Goal: Task Accomplishment & Management: Complete application form

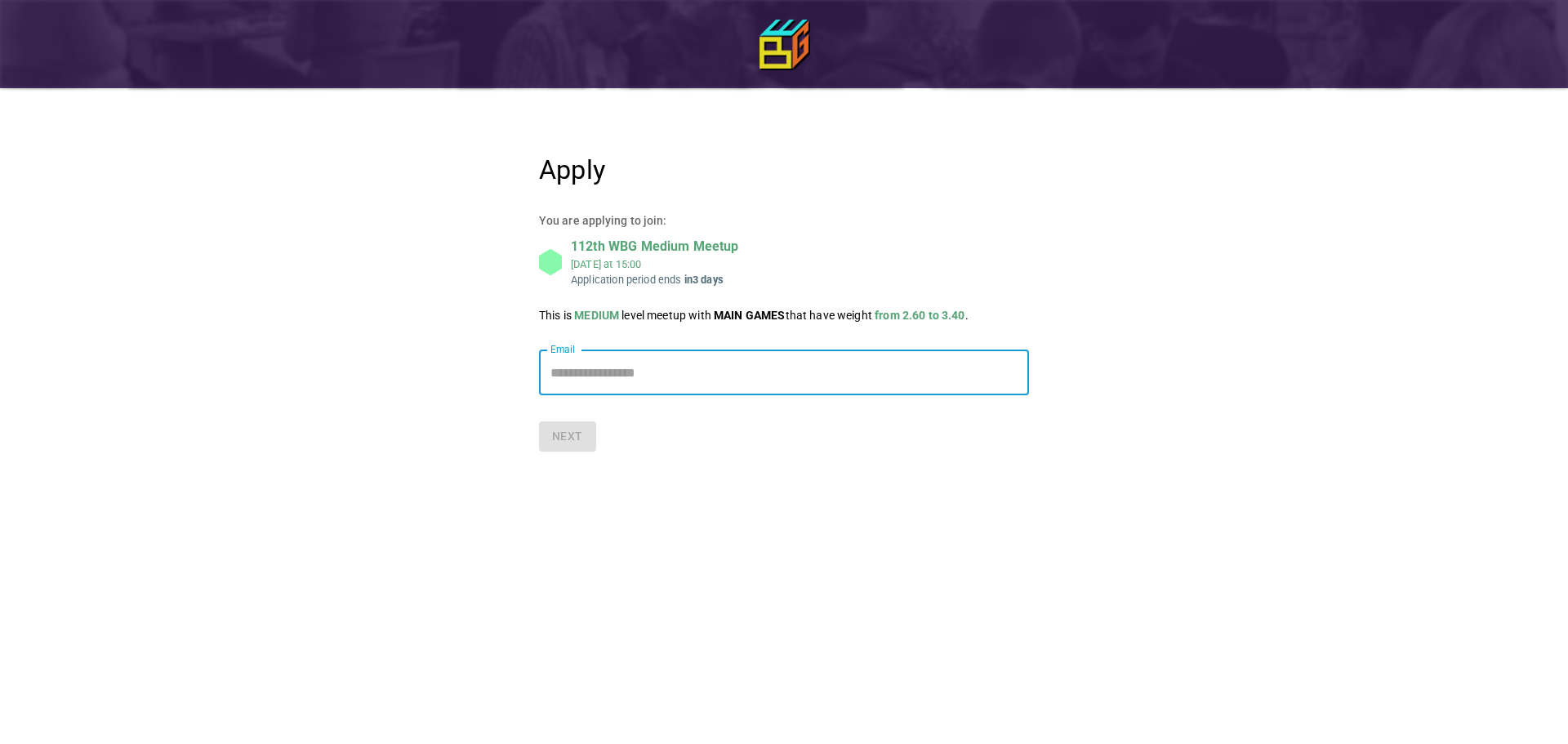
click at [595, 372] on input "Email" at bounding box center [784, 373] width 490 height 46
type input "**********"
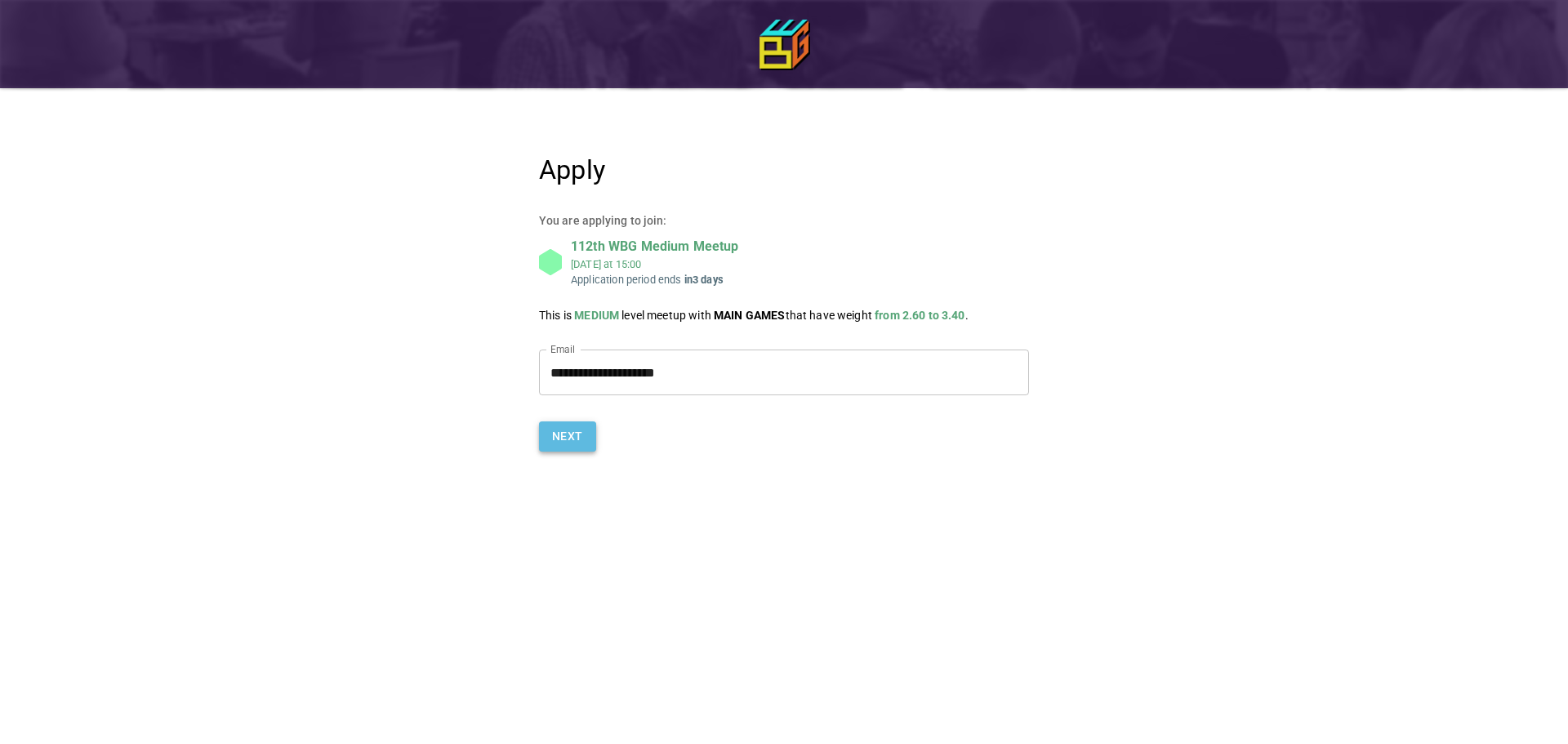
click at [552, 438] on button "Next" at bounding box center [568, 436] width 57 height 30
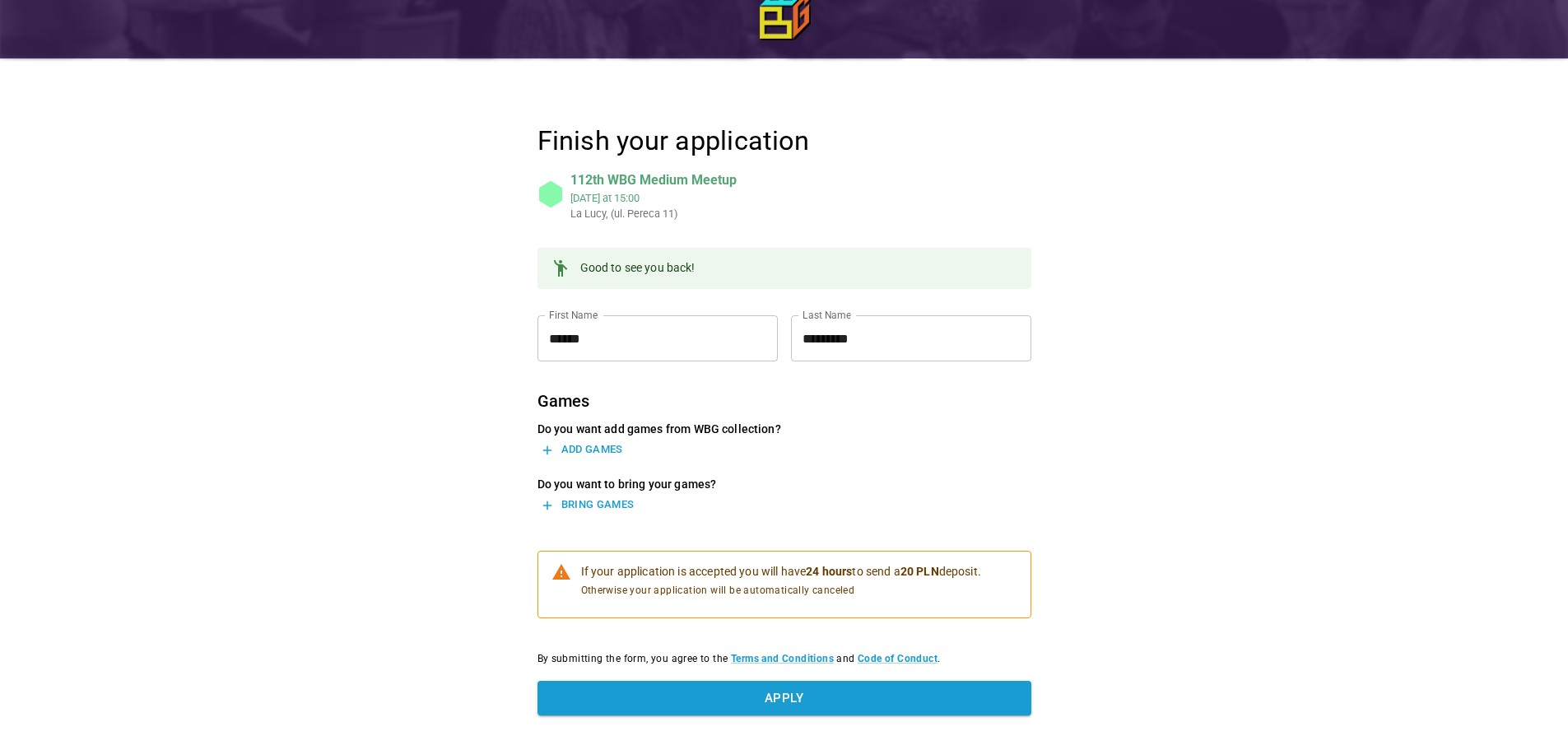
scroll to position [83, 0]
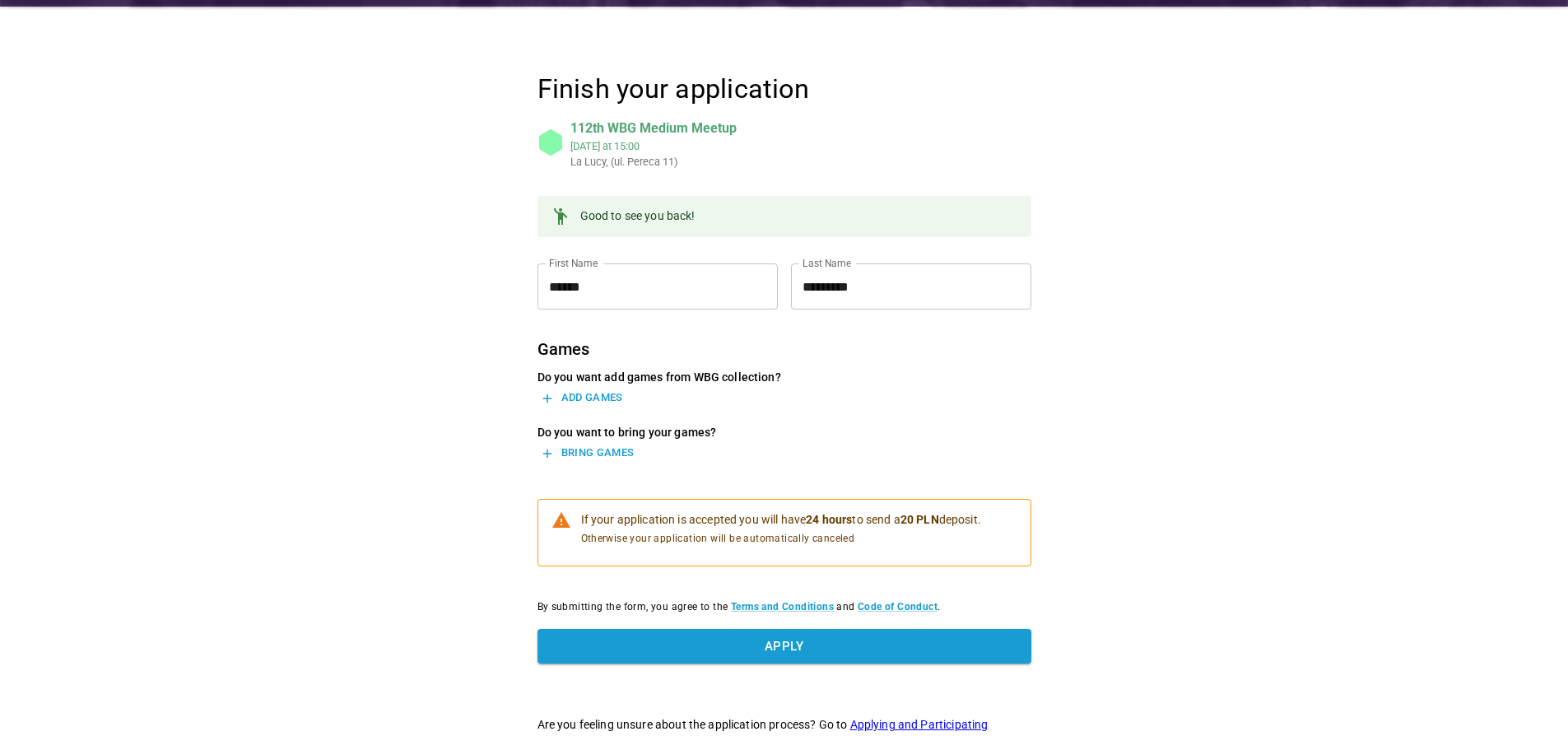
click at [618, 440] on p "Do you want to bring your games?" at bounding box center [784, 432] width 494 height 17
click at [593, 402] on button "Add games" at bounding box center [582, 398] width 90 height 26
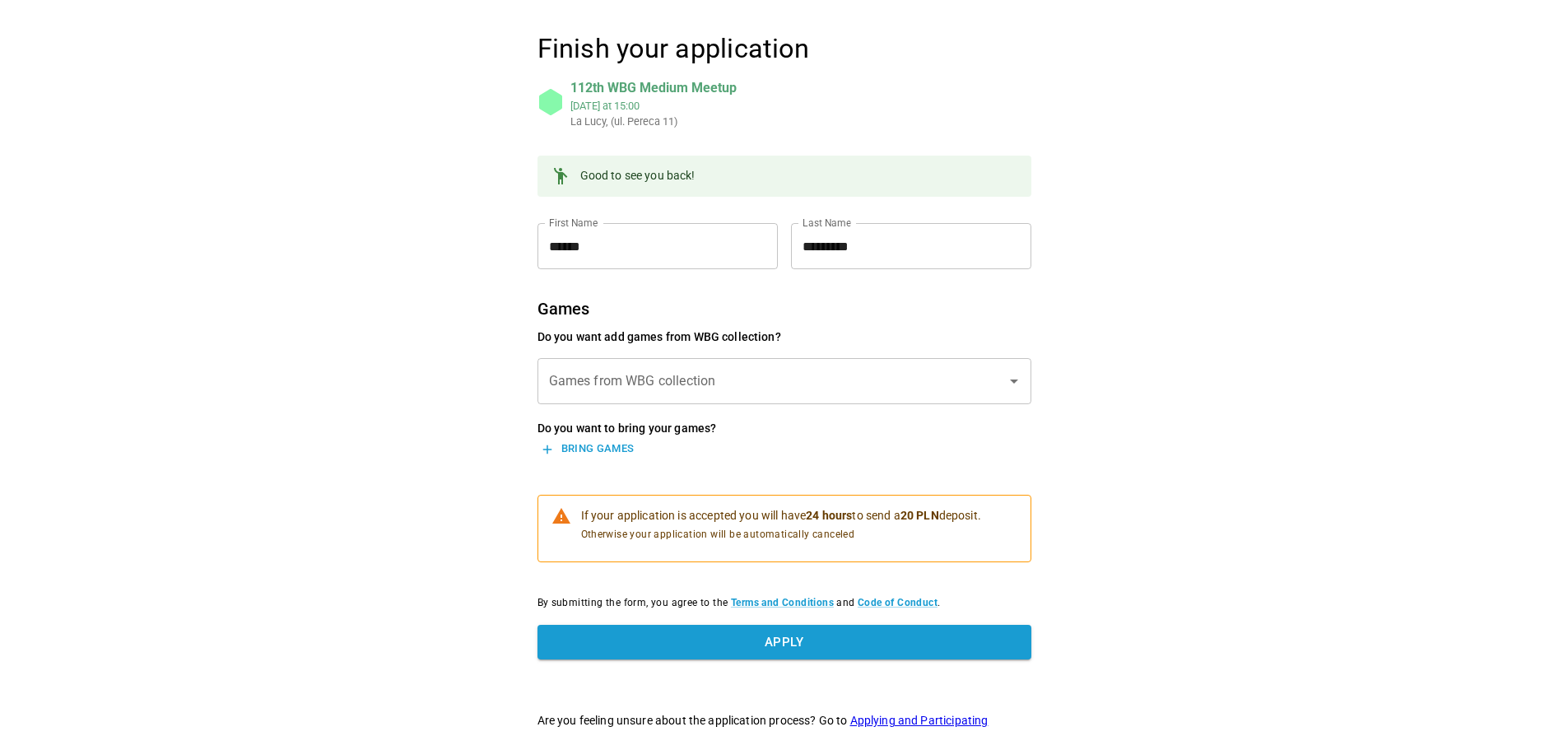
scroll to position [148, 0]
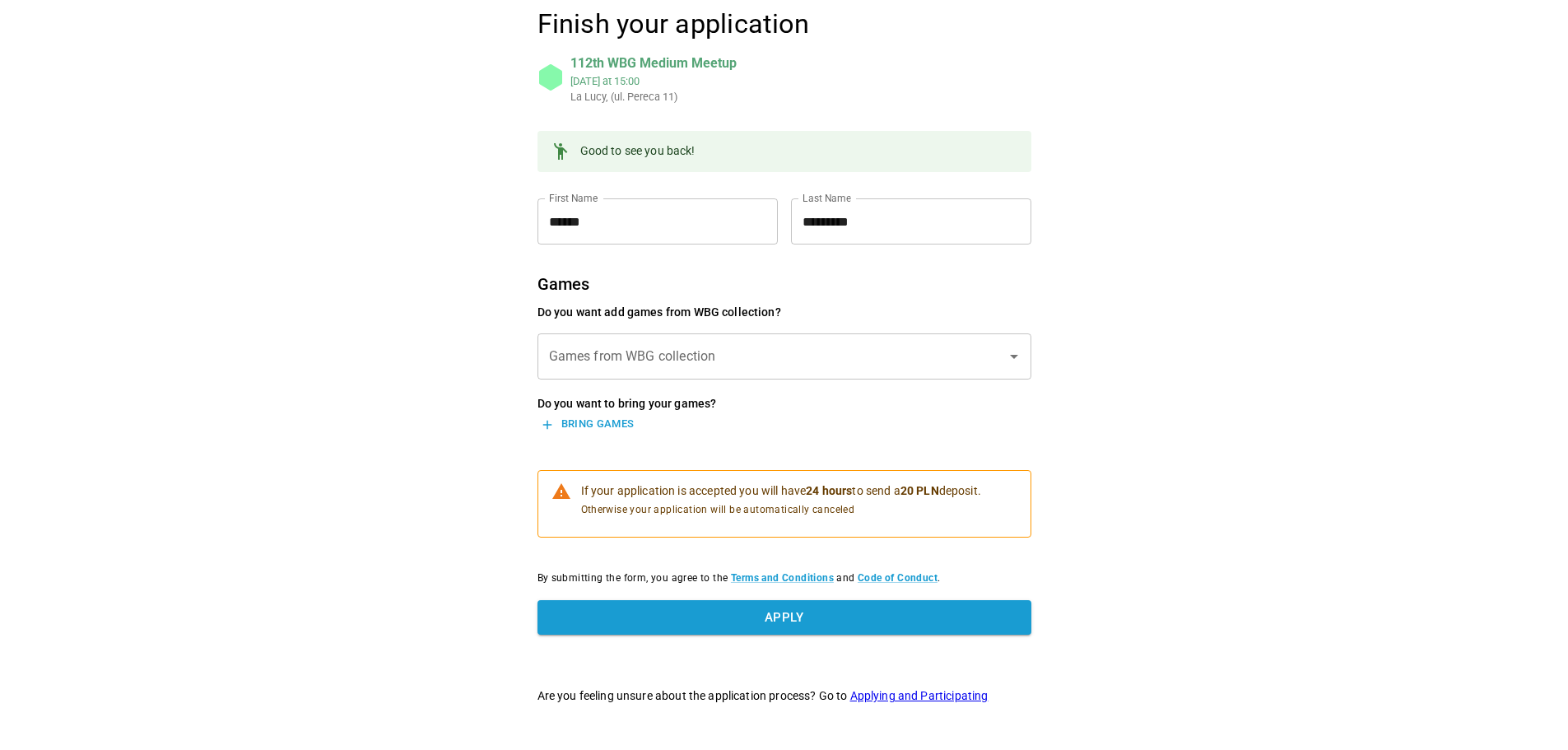
click at [626, 363] on input "Games from WBG collection" at bounding box center [771, 356] width 454 height 31
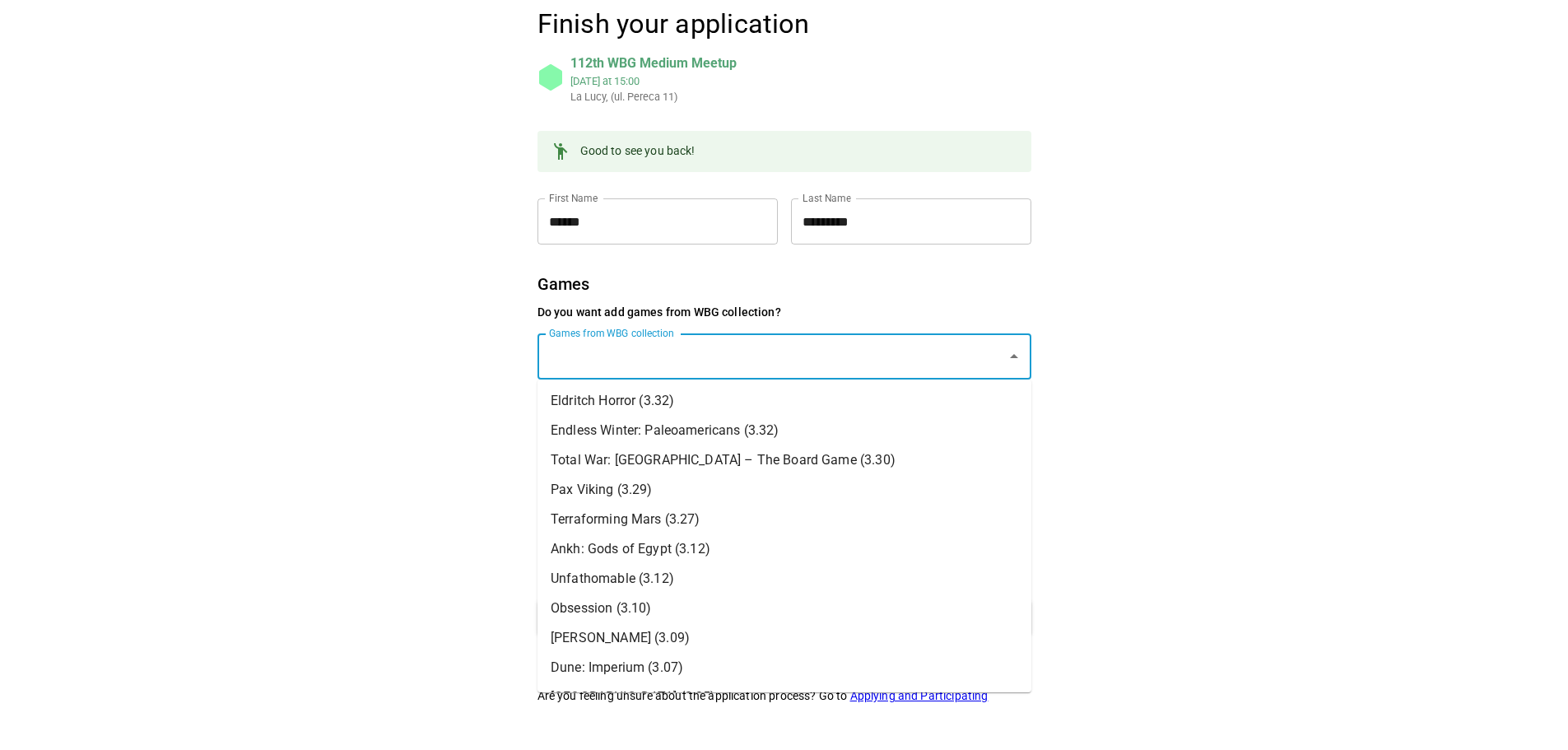
scroll to position [83, 0]
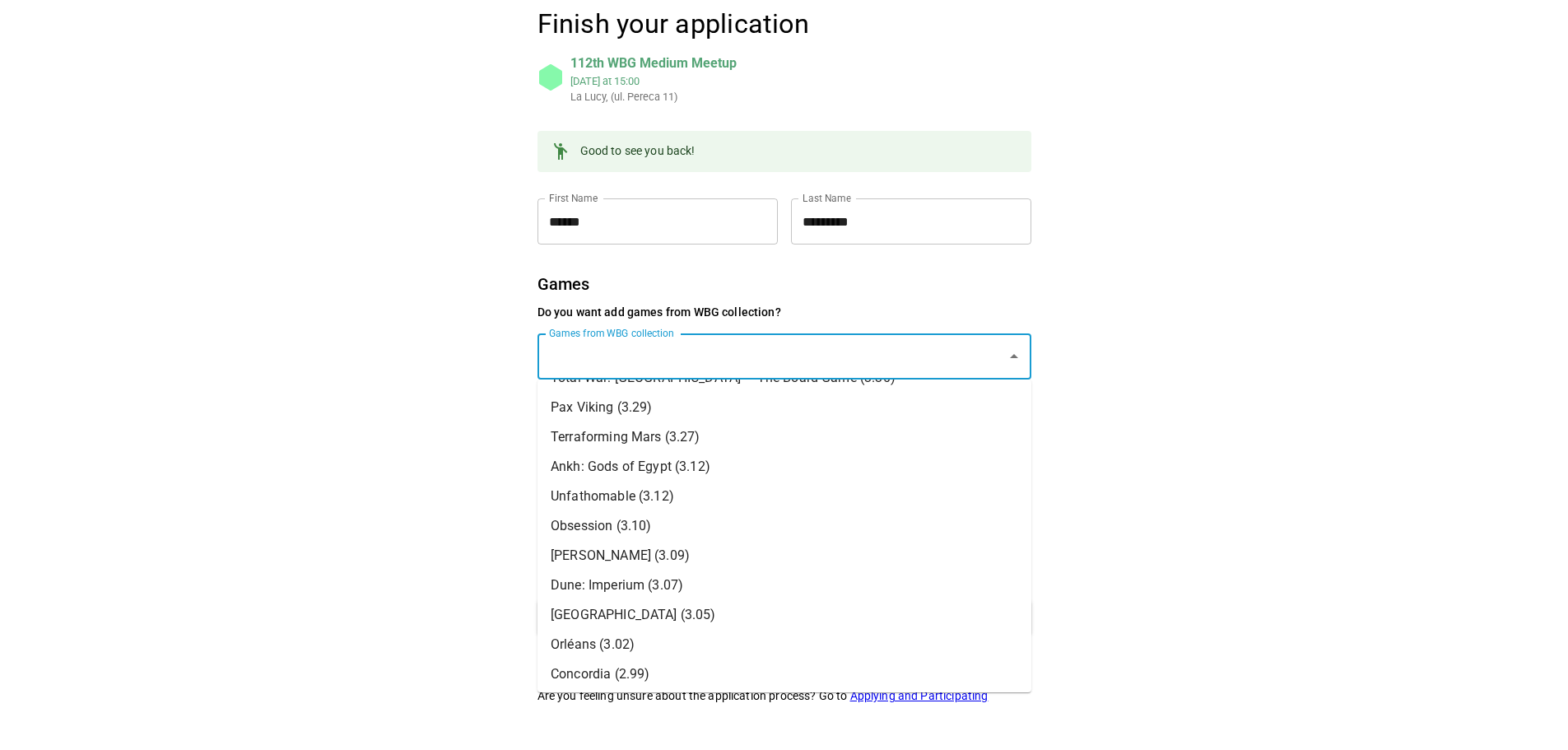
click at [416, 483] on div "Finish your application 112th WBG Medium Meetup Sun, Aug 24 at 15:00 La Lucy, (…" at bounding box center [784, 355] width 741 height 789
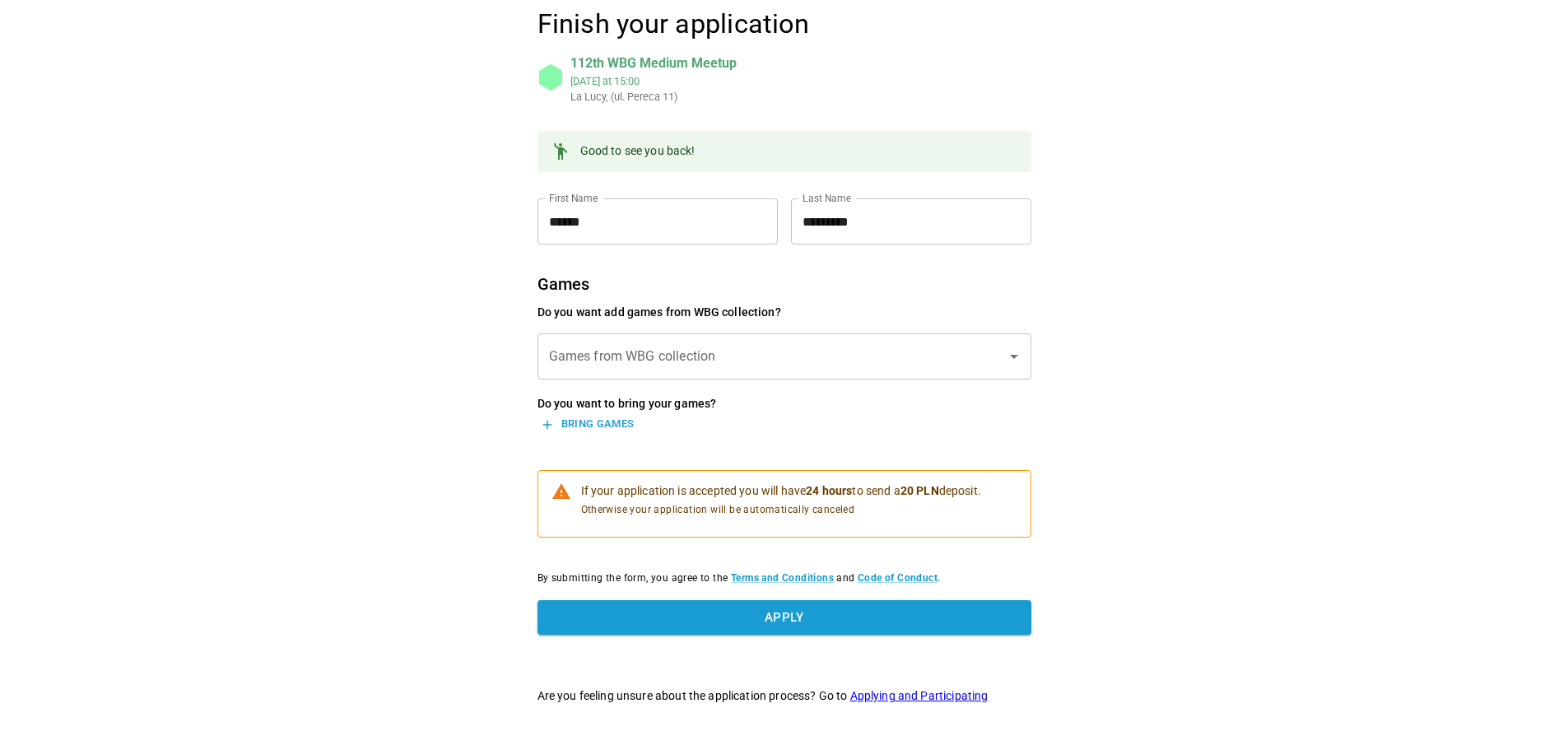
click at [655, 361] on input "Games from WBG collection" at bounding box center [771, 356] width 454 height 31
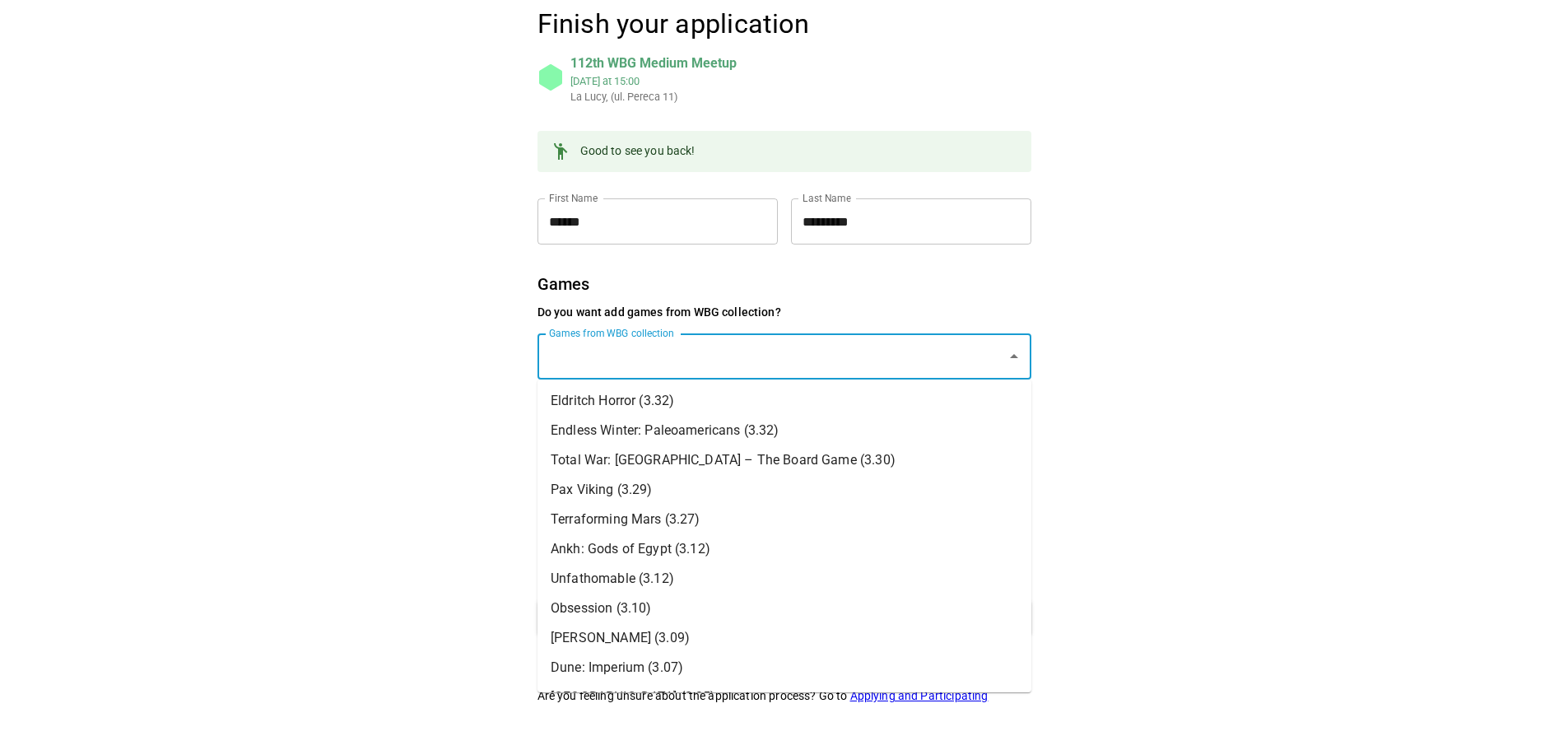
click at [649, 512] on li "Terraforming Mars (3.27)" at bounding box center [784, 519] width 494 height 29
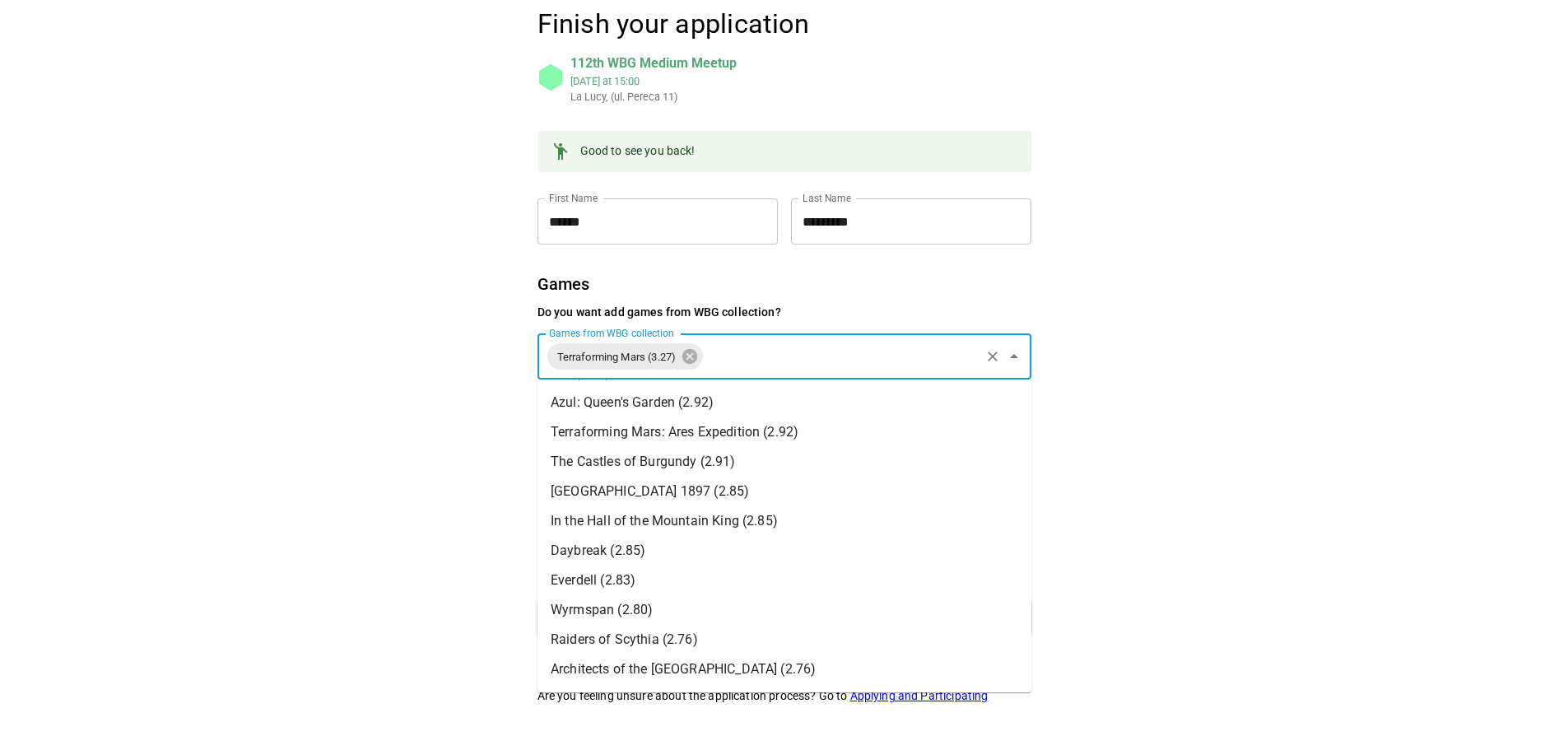
scroll to position [471, 0]
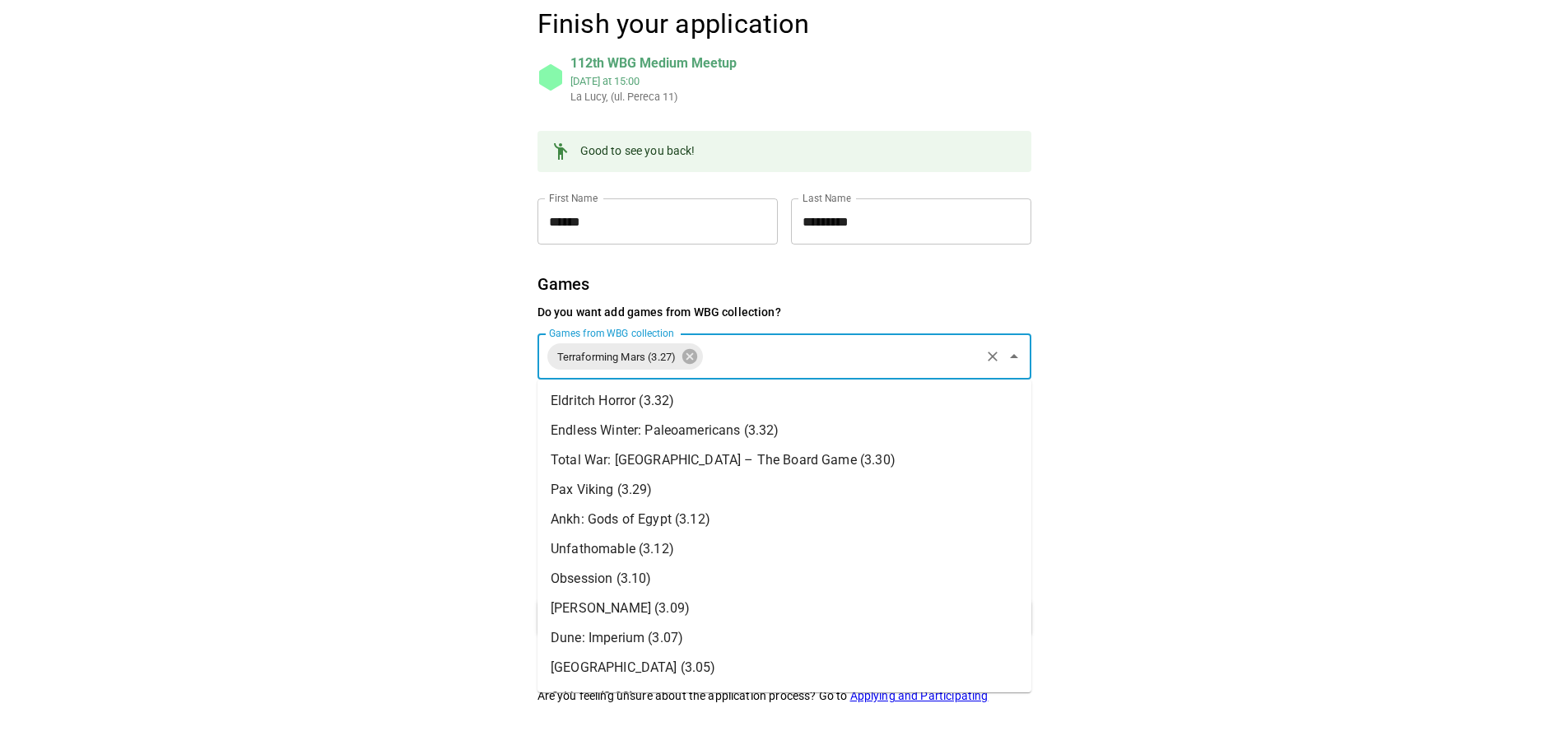
click at [739, 357] on input "Games from WBG collection" at bounding box center [841, 356] width 272 height 31
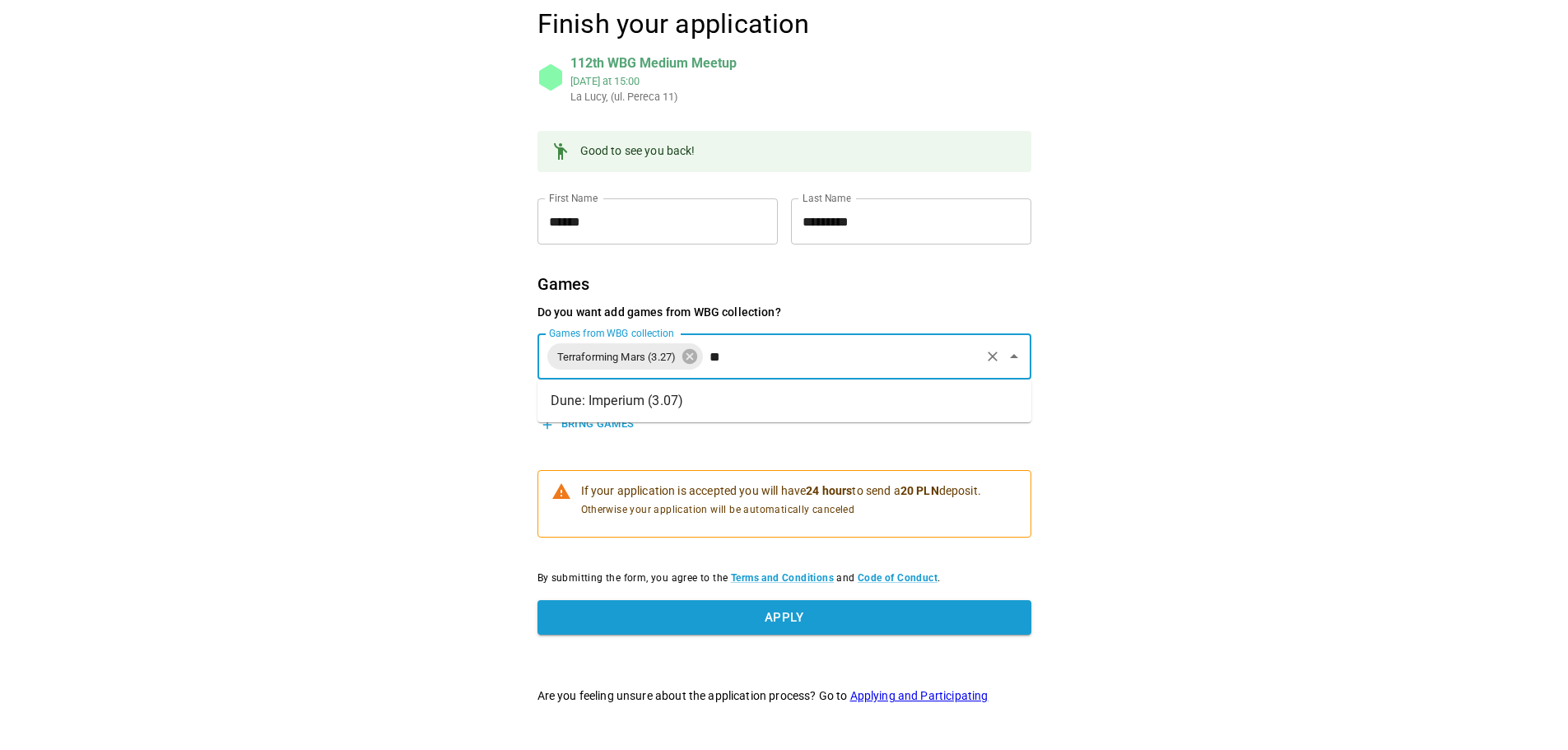
type input "*"
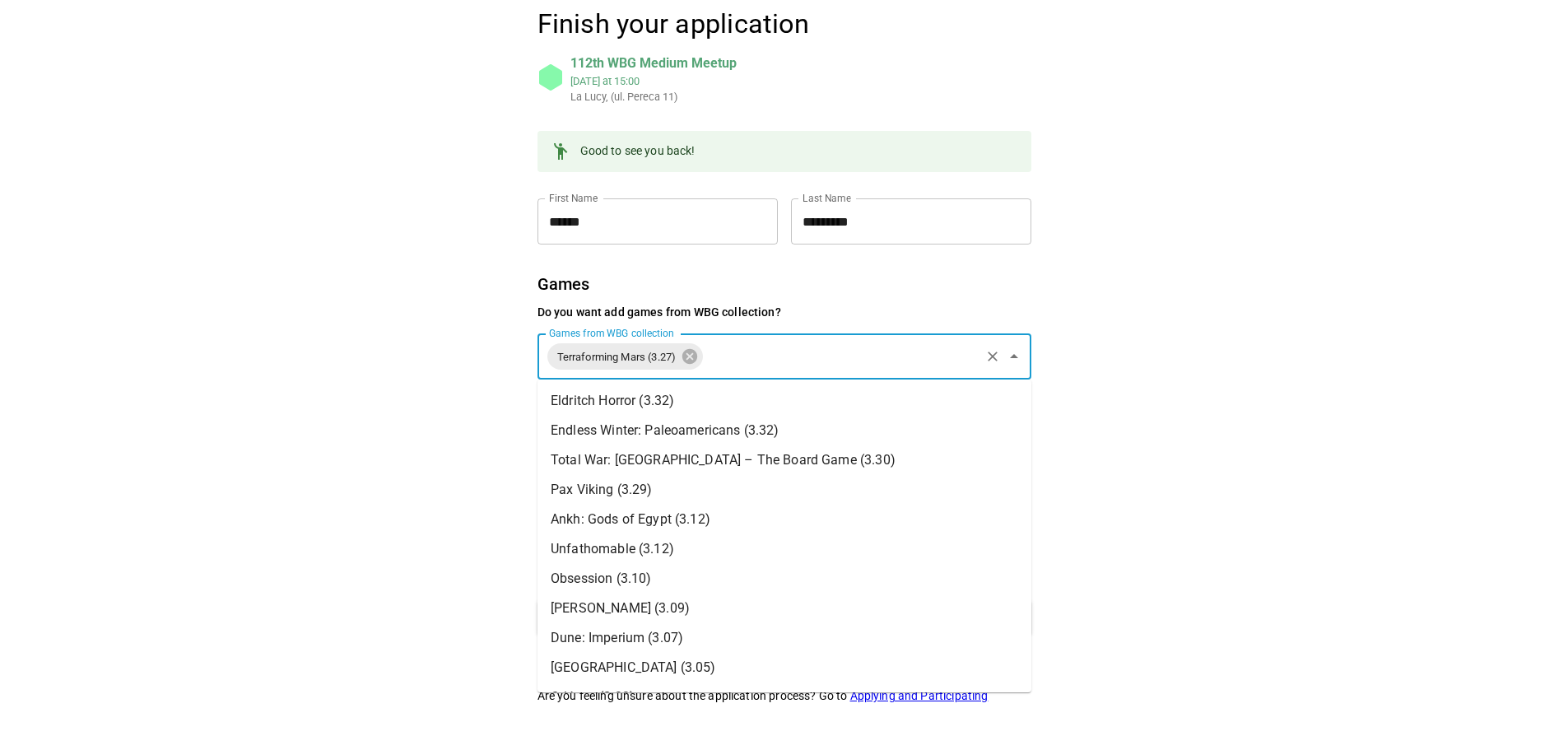
click at [633, 523] on li "Ankh: Gods of Egypt (3.12)" at bounding box center [784, 519] width 494 height 29
click at [911, 356] on input "Games from WBG collection" at bounding box center [926, 356] width 103 height 31
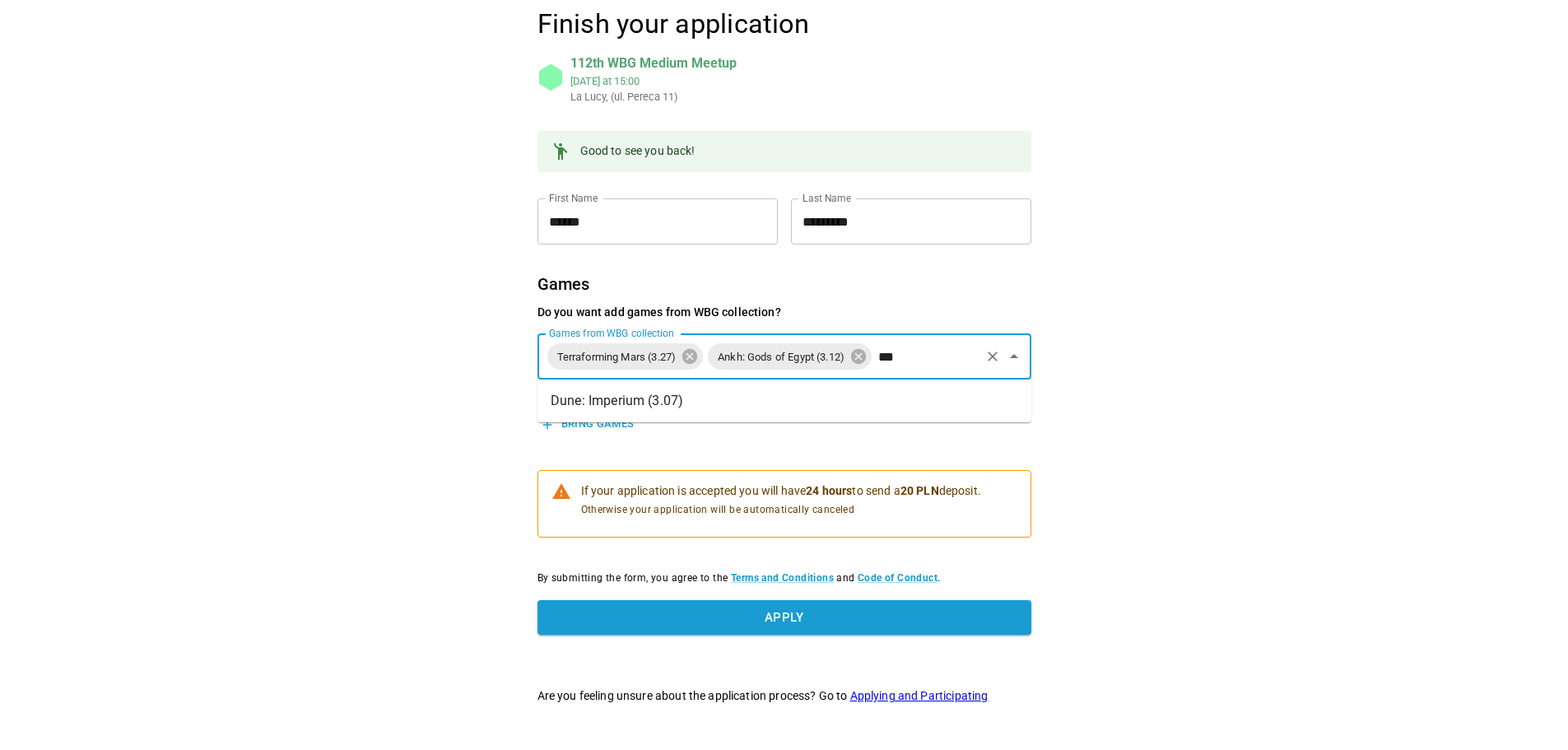
type input "****"
click at [678, 407] on li "Dune: Imperium (3.07)" at bounding box center [784, 401] width 494 height 29
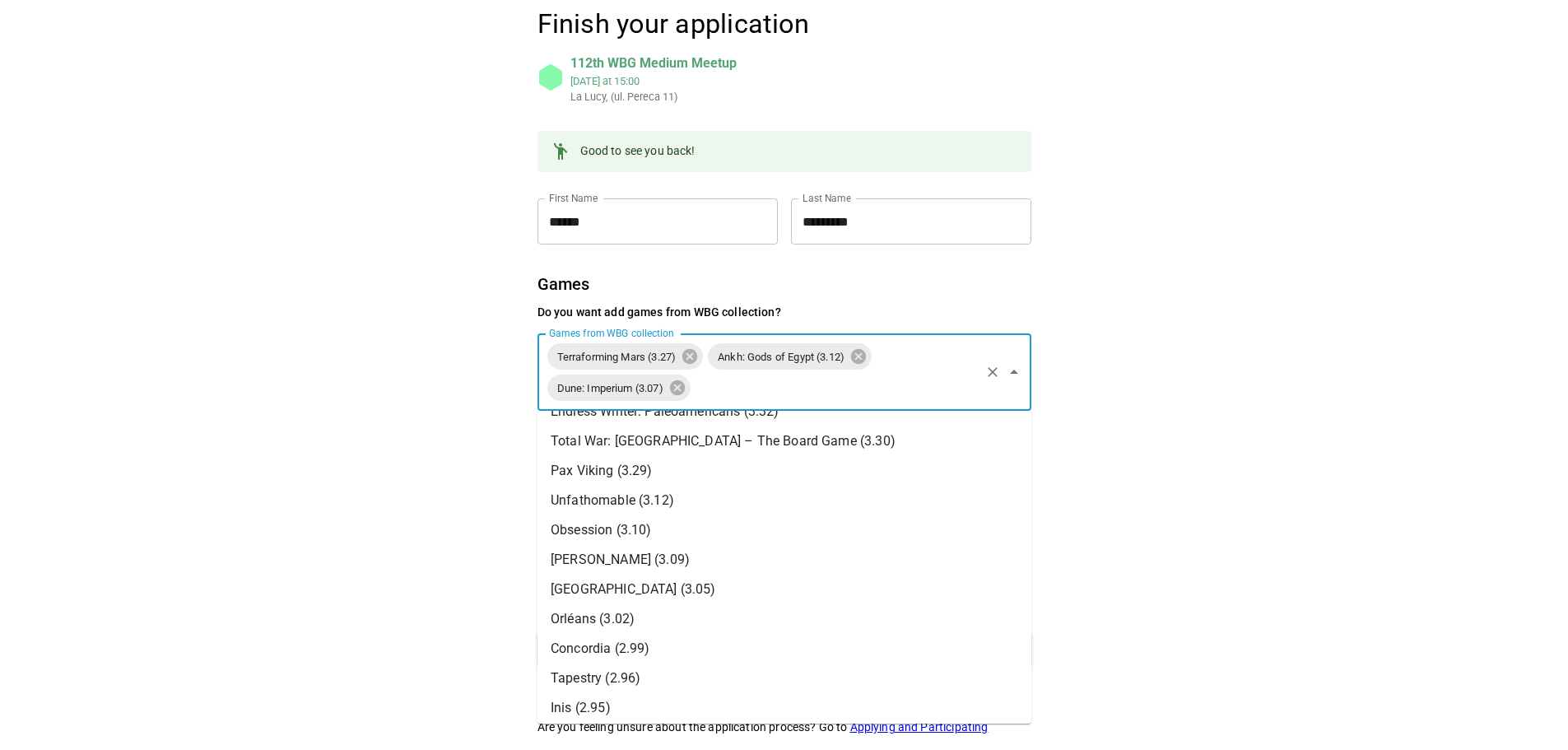
scroll to position [83, 0]
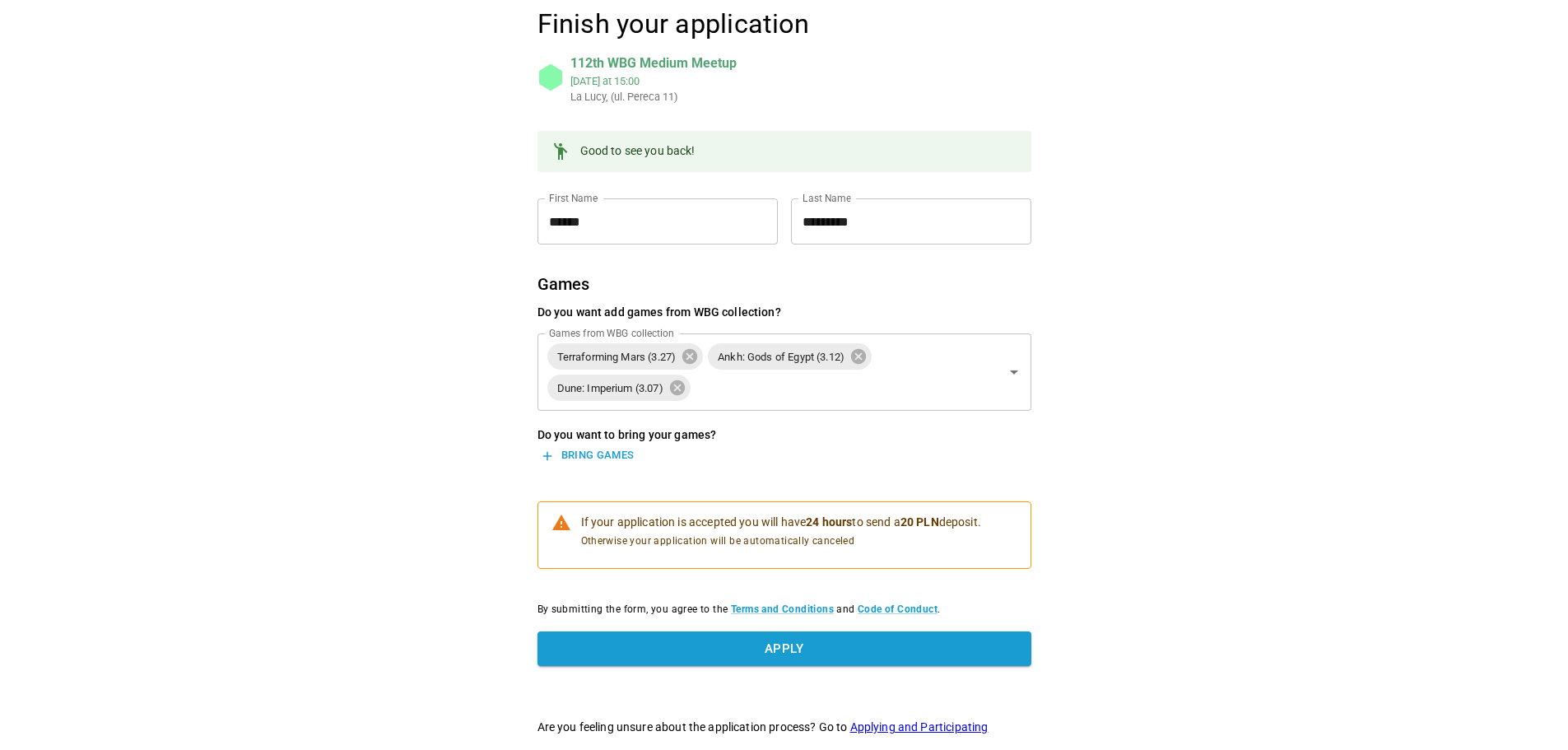
click at [513, 436] on div "Finish your application 112th WBG Medium Meetup Sun, Aug 24 at 15:00 La Lucy, (…" at bounding box center [784, 371] width 741 height 820
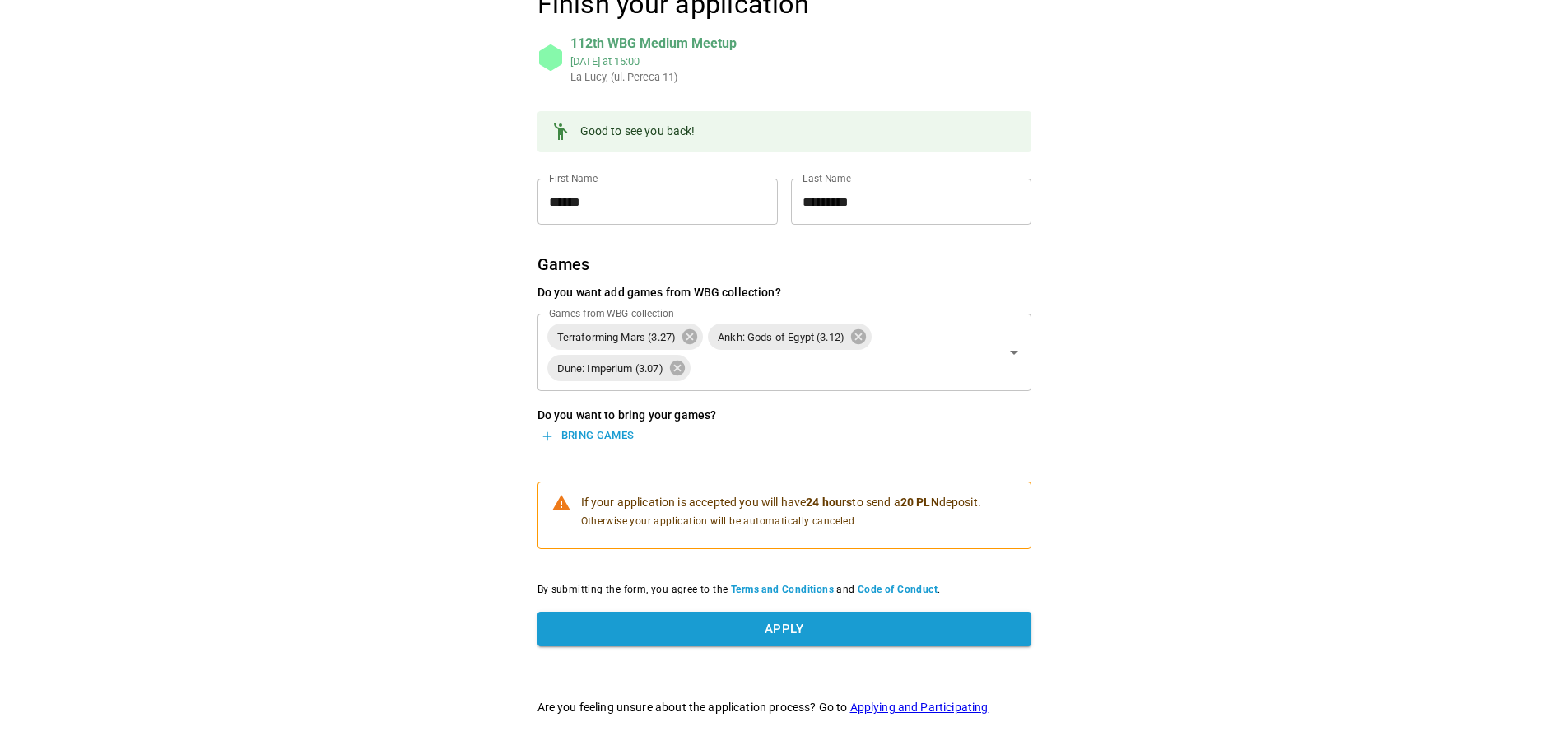
scroll to position [179, 0]
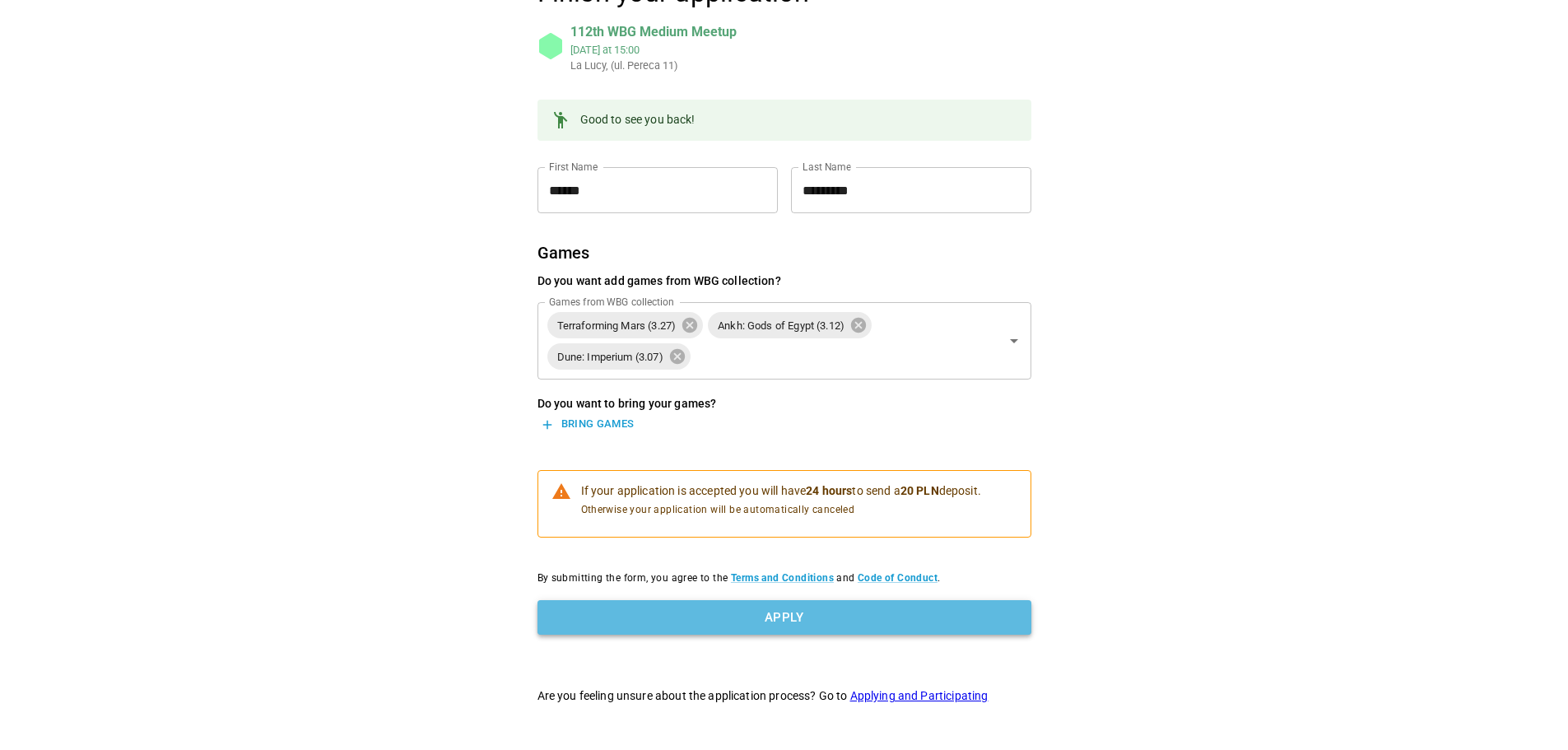
click at [781, 610] on button "Apply" at bounding box center [784, 617] width 494 height 35
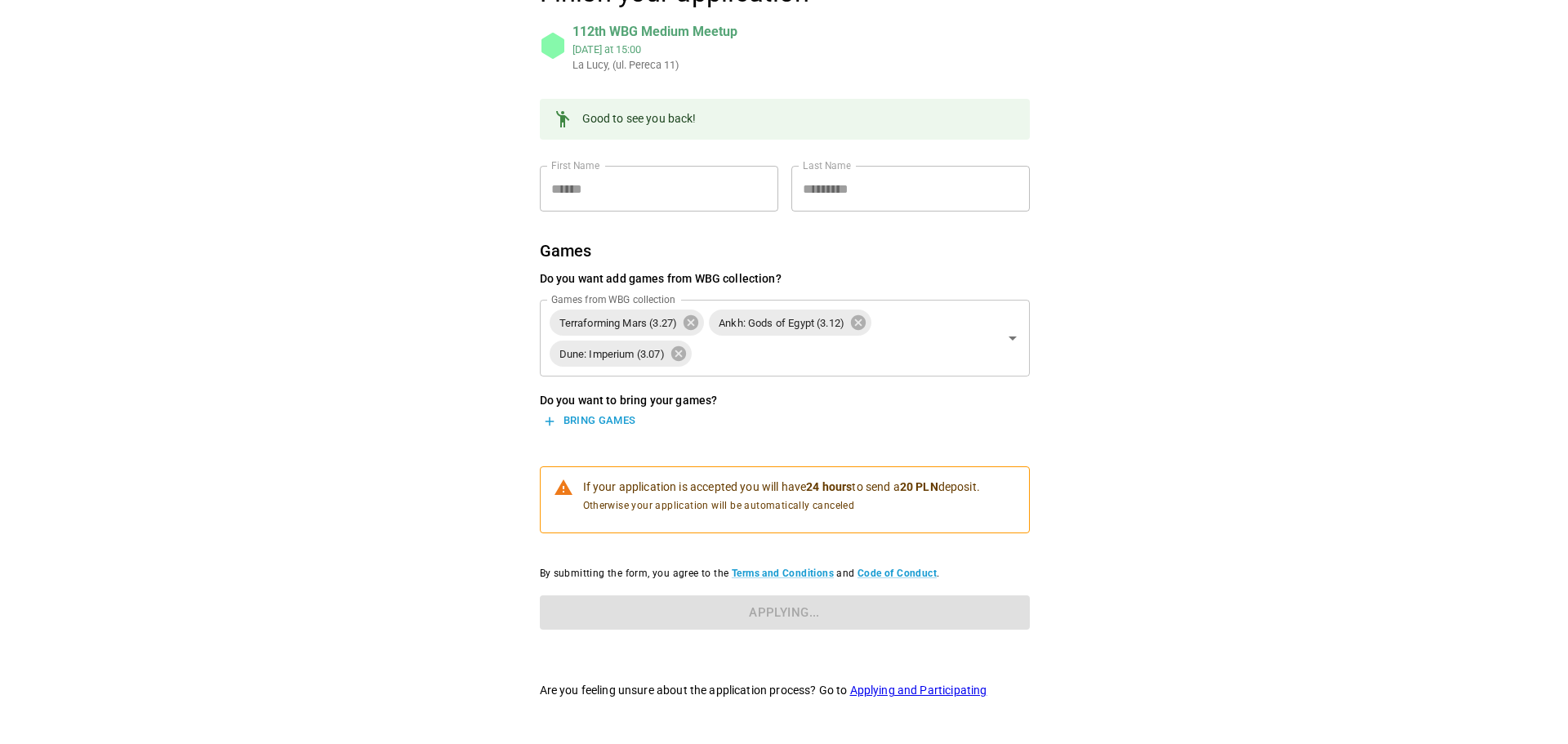
scroll to position [0, 0]
